Goal: Transaction & Acquisition: Purchase product/service

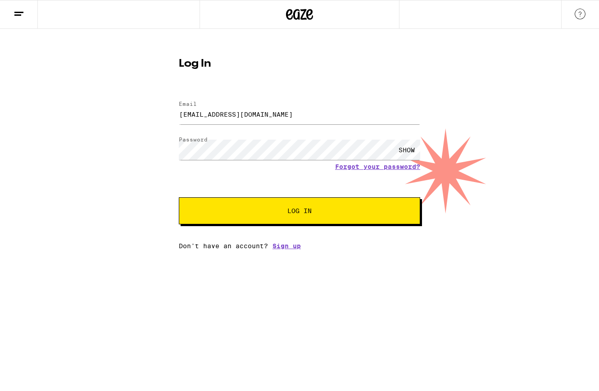
click at [262, 210] on span "Log In" at bounding box center [299, 211] width 169 height 6
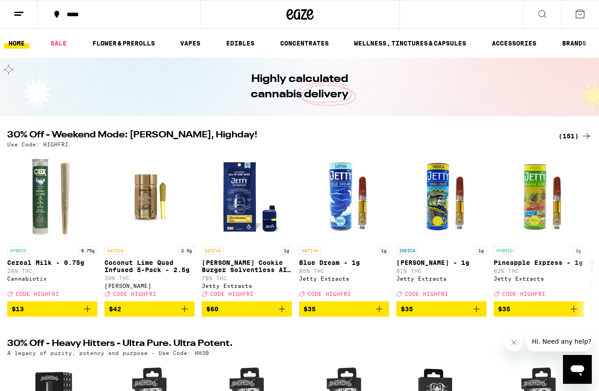
click at [563, 134] on div "(151)" at bounding box center [575, 136] width 33 height 11
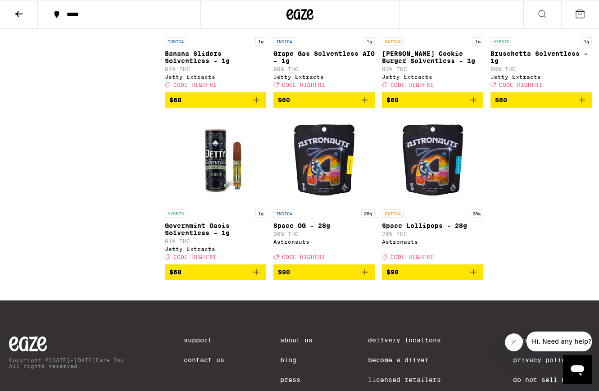
scroll to position [6640, 0]
